Goal: Information Seeking & Learning: Learn about a topic

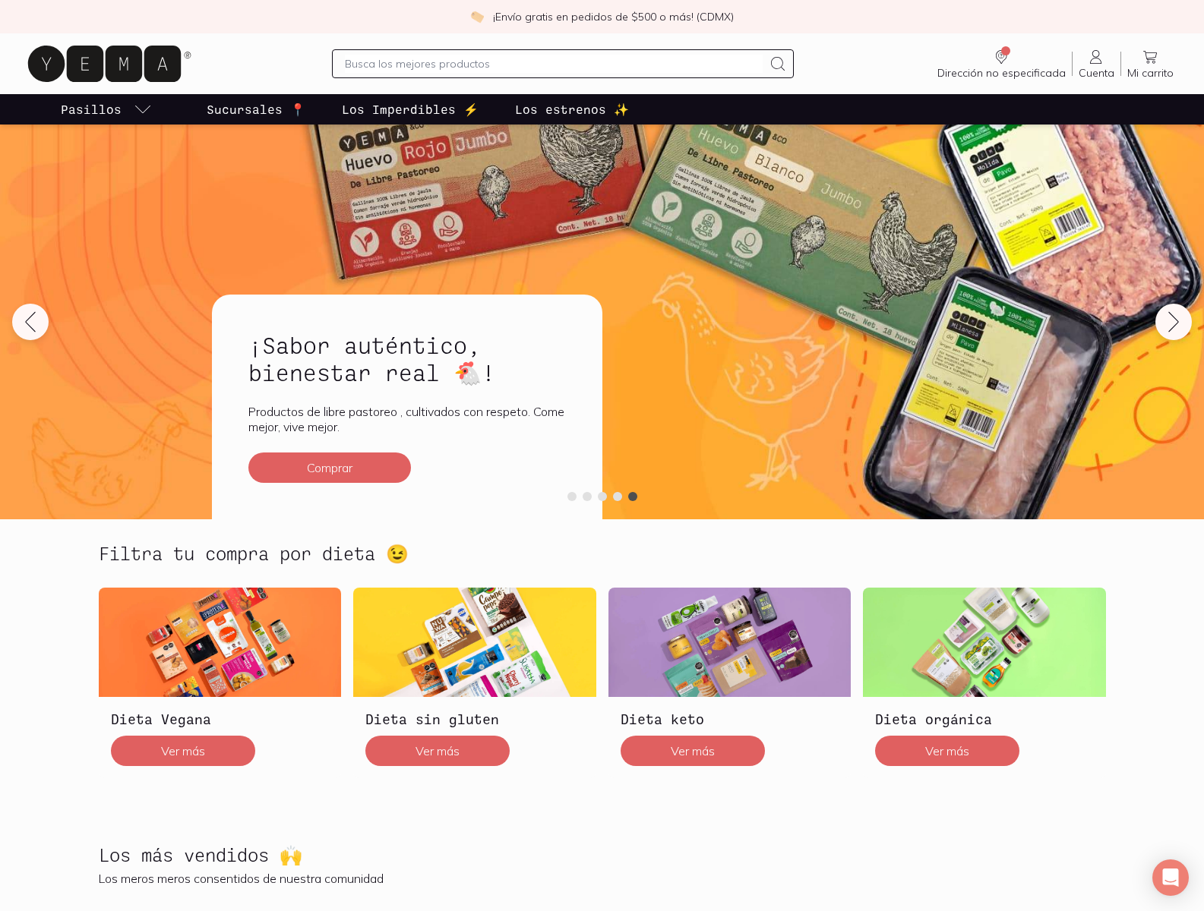
click at [602, 456] on div "¡Sabor auténtico, bienestar real 🐔! Productos de libre pastoreo , cultivados co…" at bounding box center [407, 407] width 390 height 225
